Goal: Navigation & Orientation: Find specific page/section

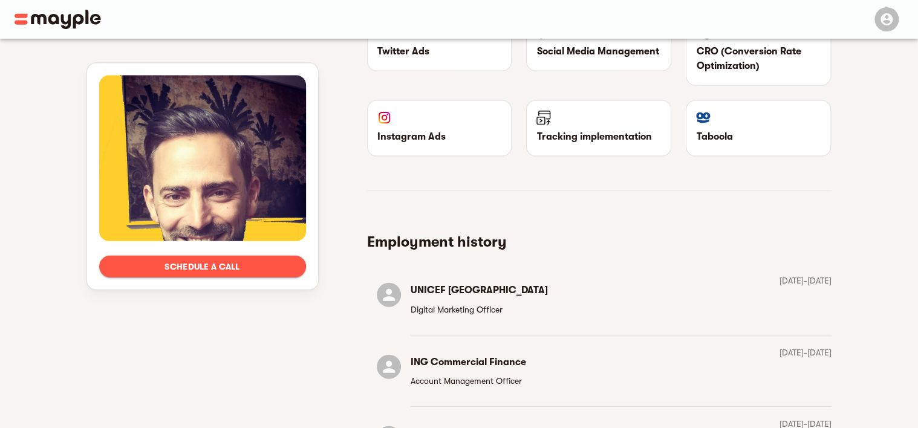
scroll to position [1248, 0]
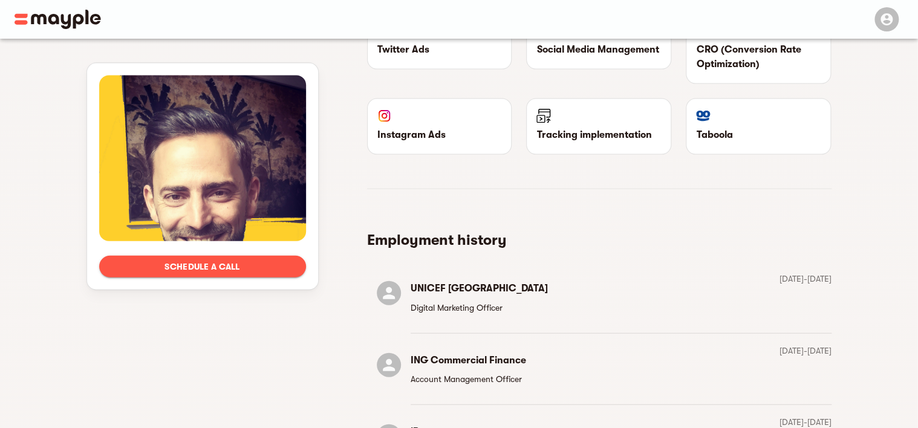
click at [466, 240] on section "Employment history UNICEF Belgium Digital Marketing Officer March 2016 - Januar…" at bounding box center [599, 330] width 465 height 283
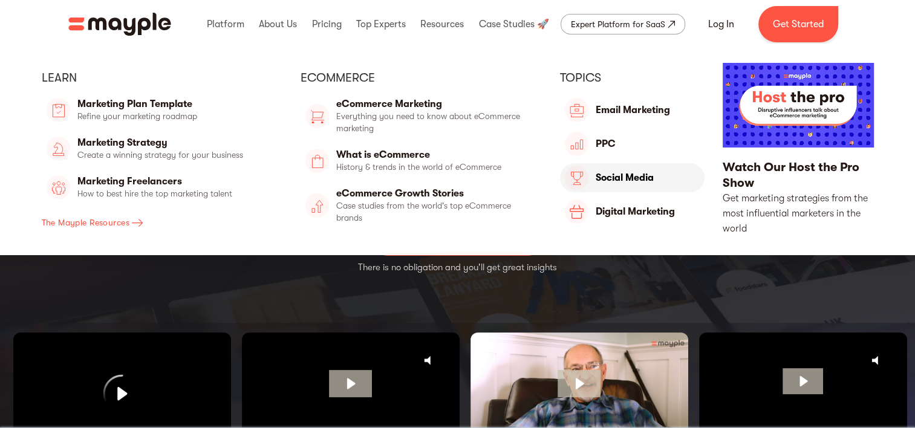
click at [635, 184] on link "Top Experts" at bounding box center [632, 177] width 145 height 29
